Goal: Transaction & Acquisition: Obtain resource

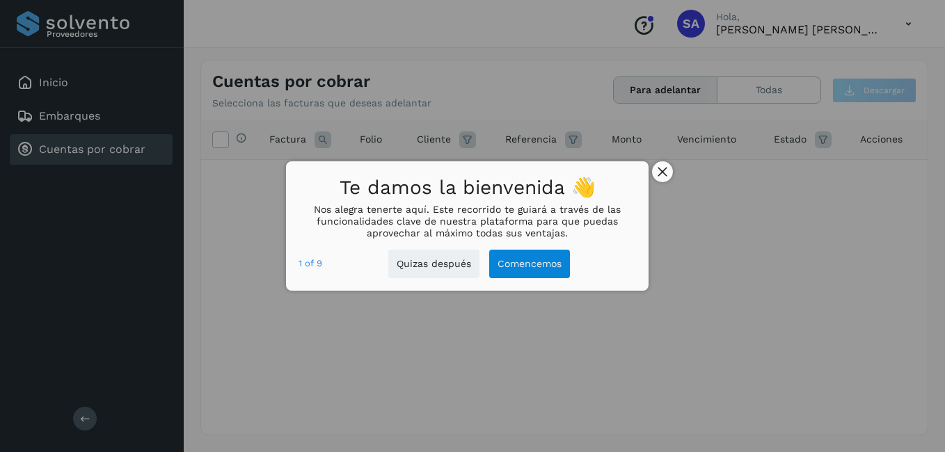
click at [671, 167] on div "Te damos la bienvenida 👋 Nos alegra tenerte aquí. Este recorrido te guiará a tr…" at bounding box center [472, 226] width 945 height 452
drag, startPoint x: 671, startPoint y: 167, endPoint x: 663, endPoint y: 173, distance: 9.5
click at [663, 173] on icon "close," at bounding box center [661, 172] width 9 height 9
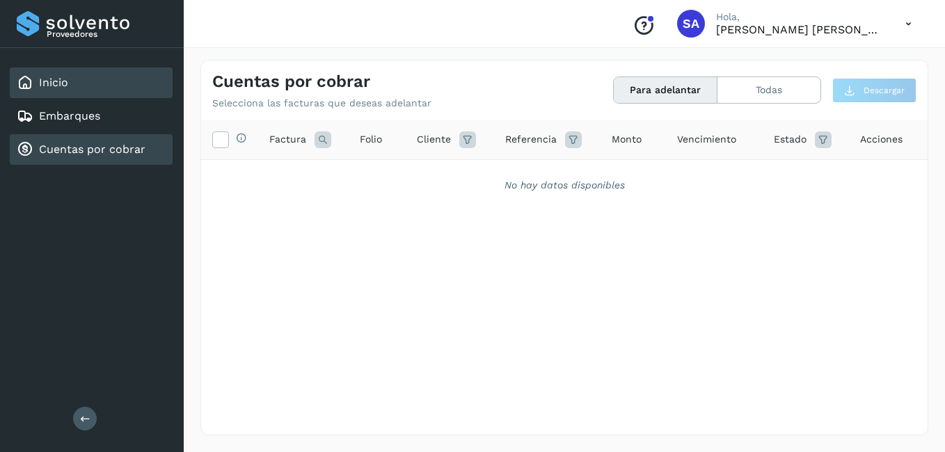
click at [61, 76] on link "Inicio" at bounding box center [53, 82] width 29 height 13
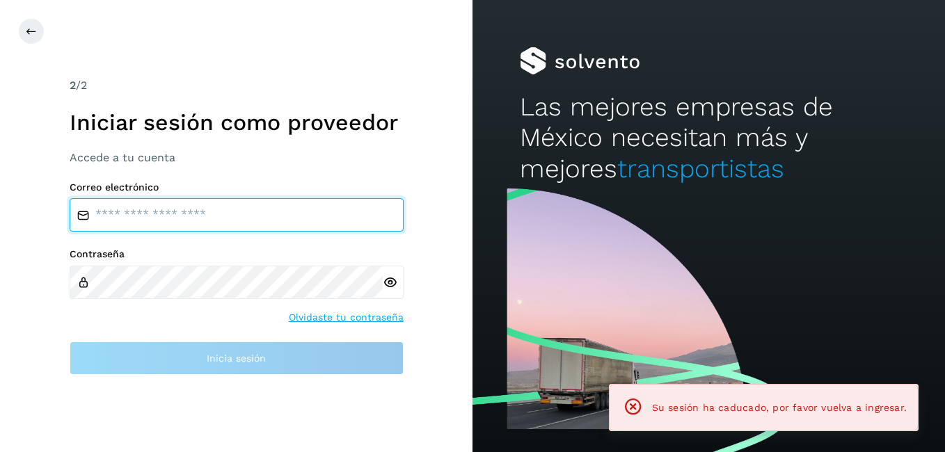
type input "**********"
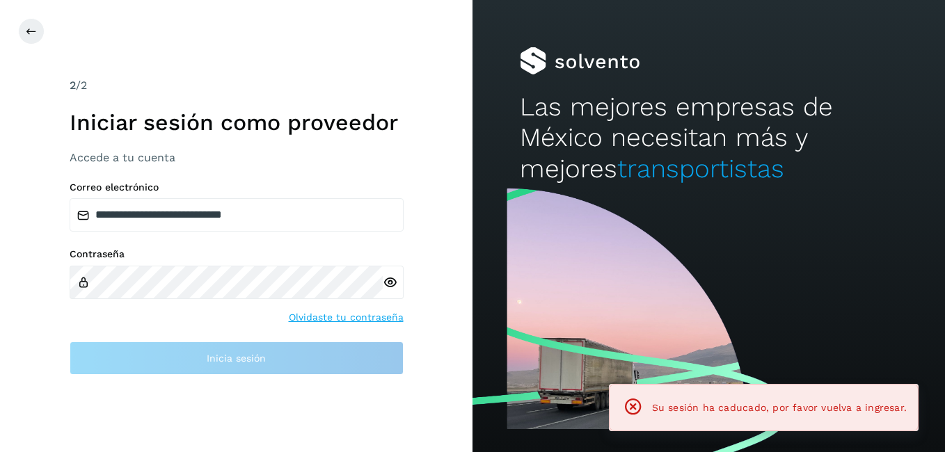
click at [71, 148] on div "2 /2 Iniciar sesión como proveedor Accede a tu cuenta" at bounding box center [237, 121] width 334 height 88
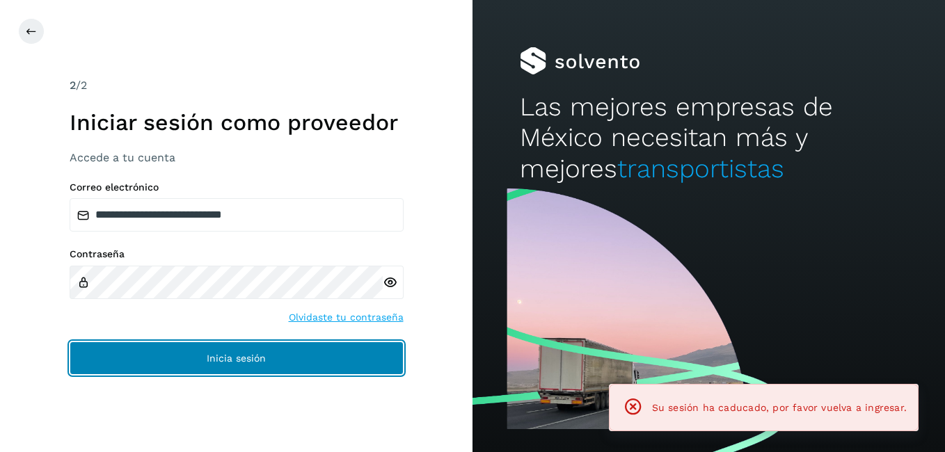
click at [145, 369] on button "Inicia sesión" at bounding box center [237, 358] width 334 height 33
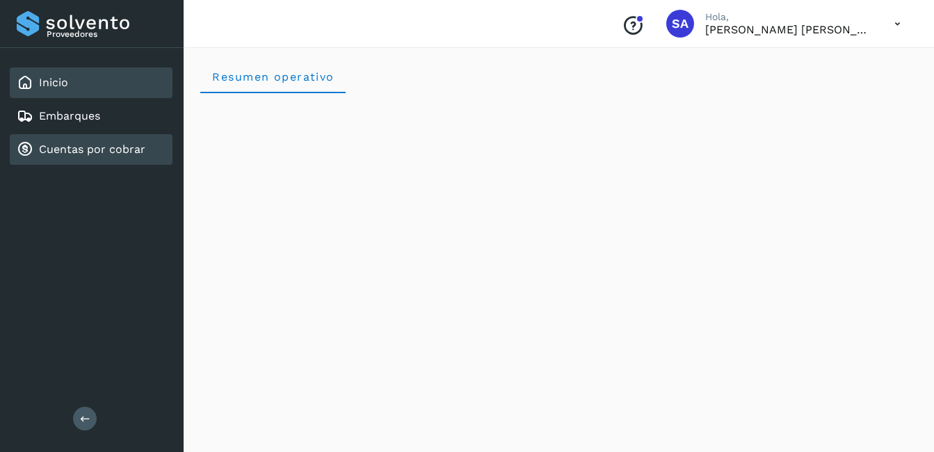
click at [89, 147] on link "Cuentas por cobrar" at bounding box center [92, 149] width 106 height 13
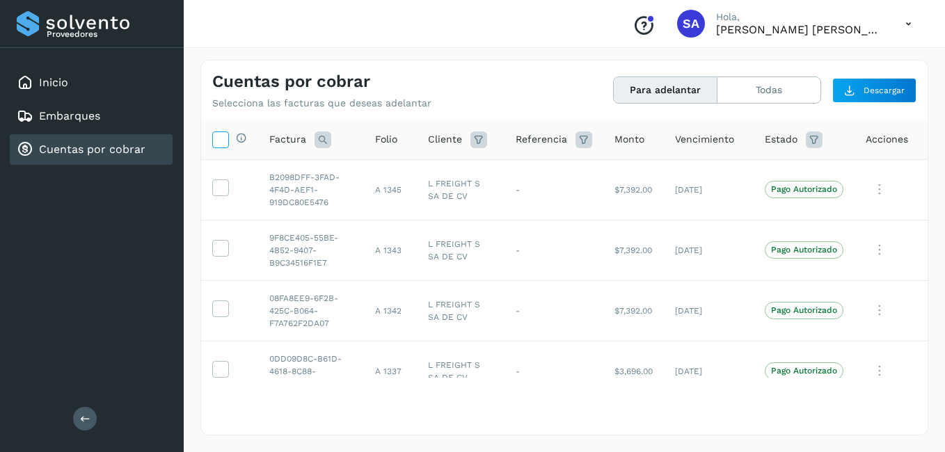
click at [220, 136] on icon at bounding box center [220, 138] width 15 height 15
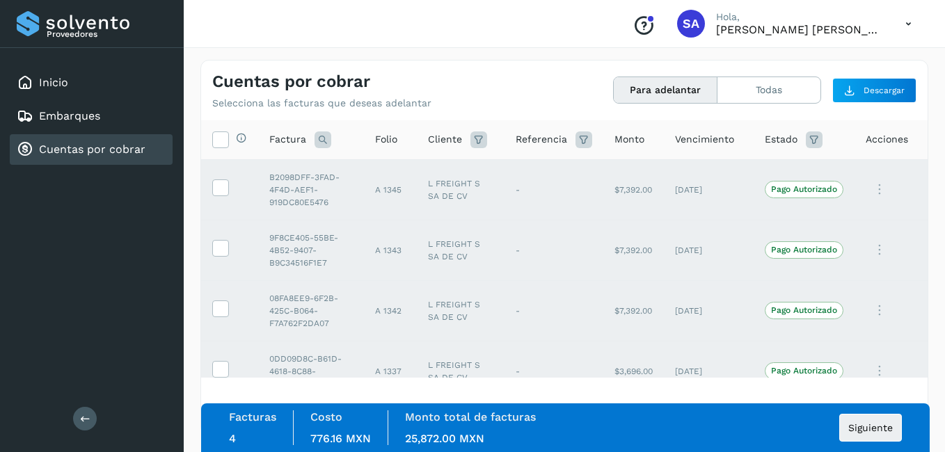
scroll to position [24, 0]
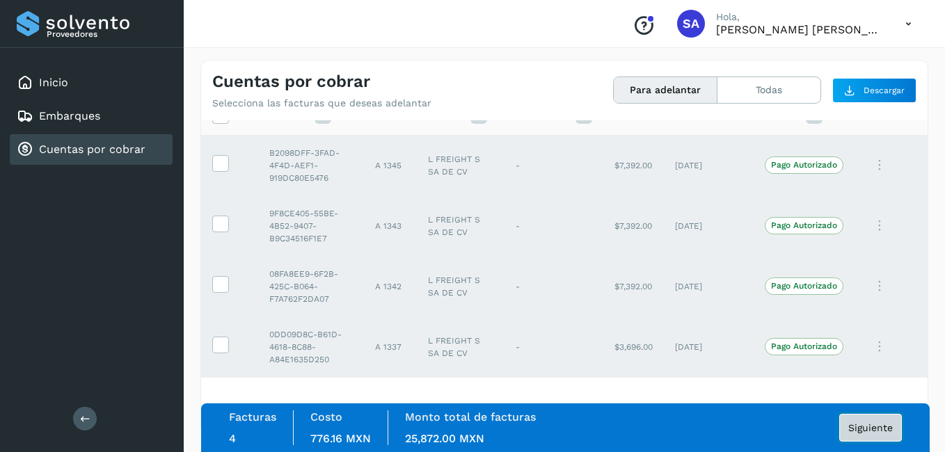
click at [879, 423] on span "Siguiente" at bounding box center [870, 428] width 45 height 10
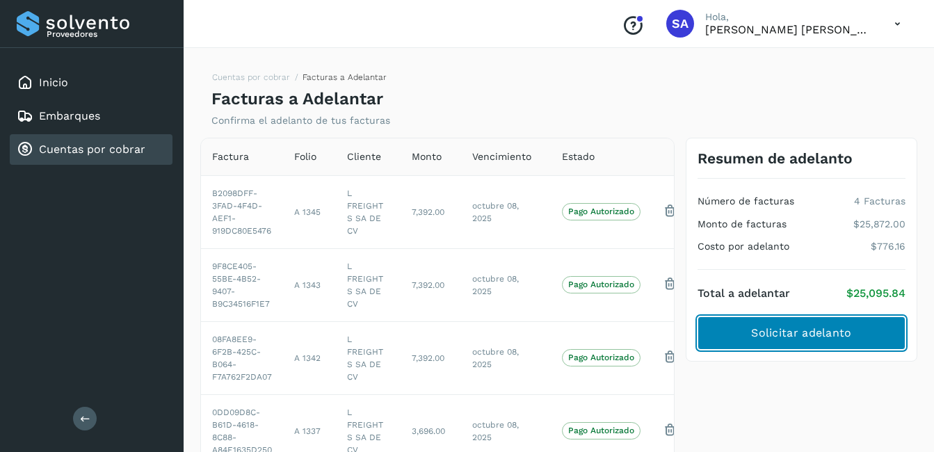
click at [832, 328] on span "Solicitar adelanto" at bounding box center [801, 333] width 100 height 15
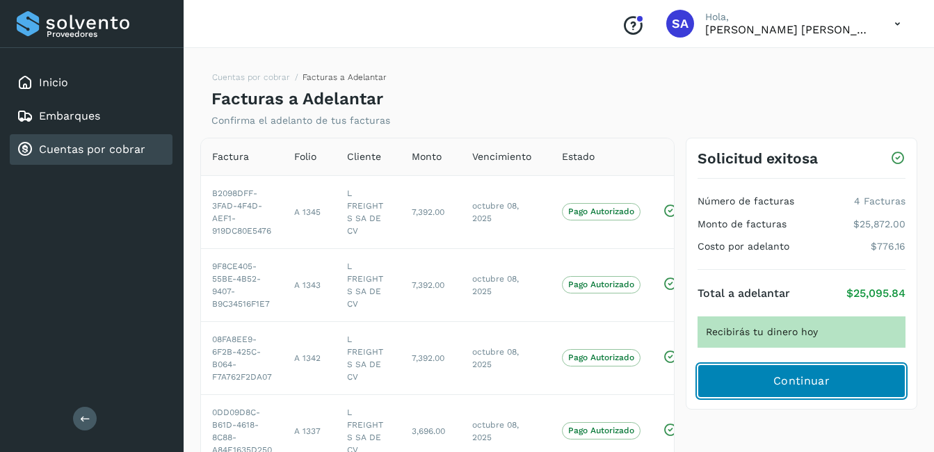
click at [791, 383] on span "Continuar" at bounding box center [802, 381] width 56 height 15
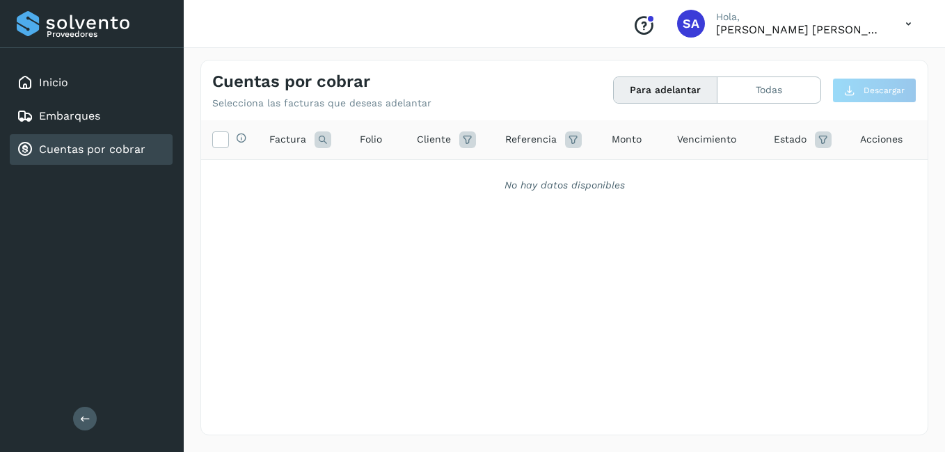
click at [66, 149] on link "Cuentas por cobrar" at bounding box center [92, 149] width 106 height 13
click at [74, 90] on div "Inicio" at bounding box center [91, 82] width 163 height 31
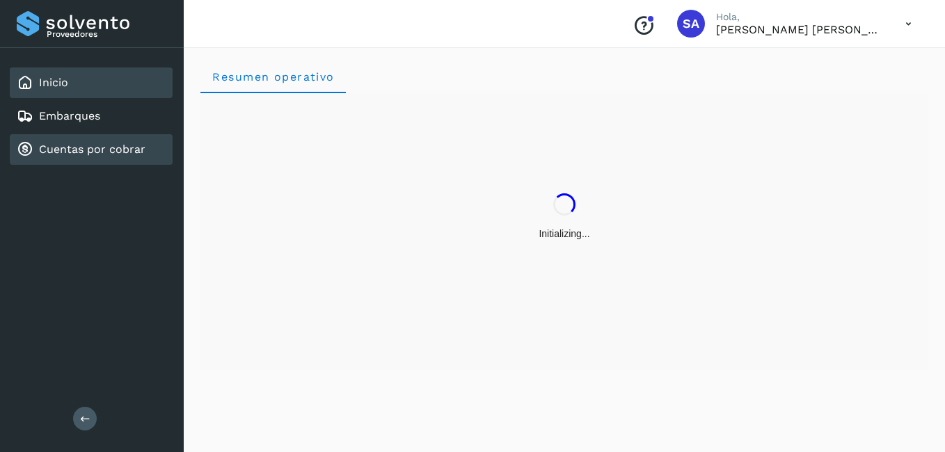
click at [53, 147] on link "Cuentas por cobrar" at bounding box center [92, 149] width 106 height 13
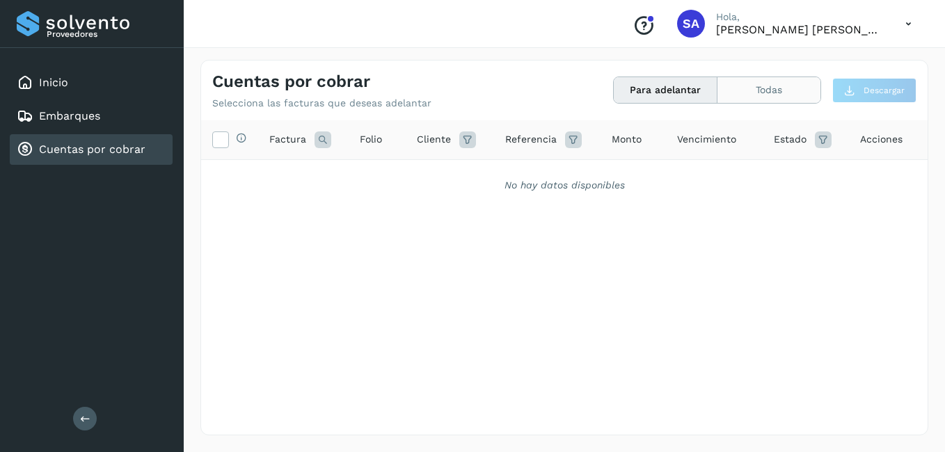
click at [752, 84] on button "Todas" at bounding box center [768, 90] width 103 height 26
